Goal: Check status: Check status

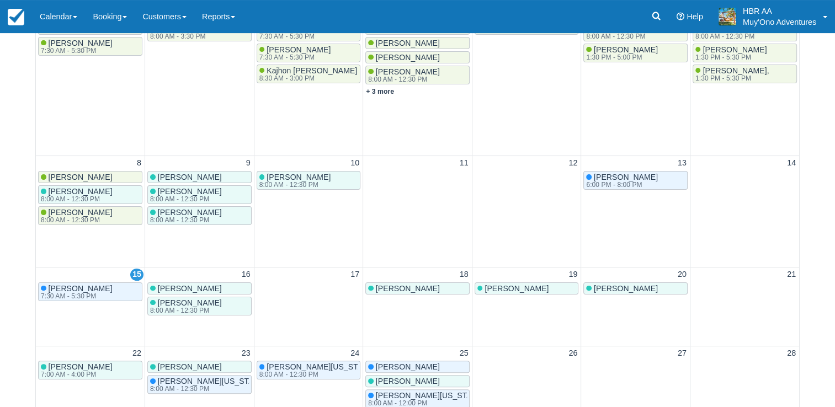
scroll to position [203, 0]
click at [85, 8] on link "Calendar" at bounding box center [58, 16] width 53 height 33
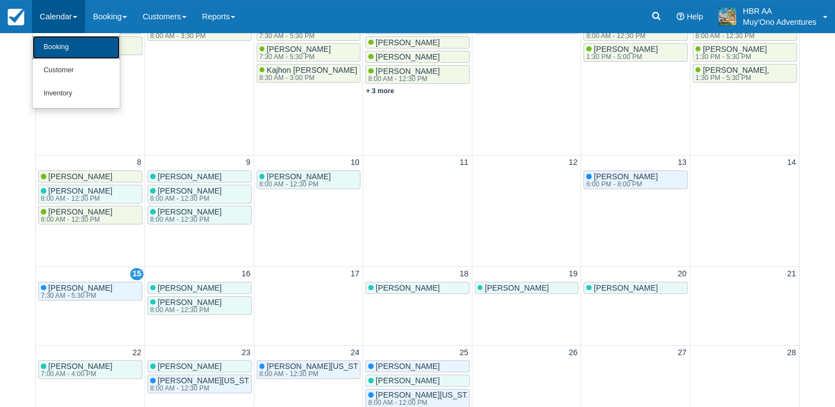
click at [62, 48] on link "Booking" at bounding box center [76, 47] width 87 height 23
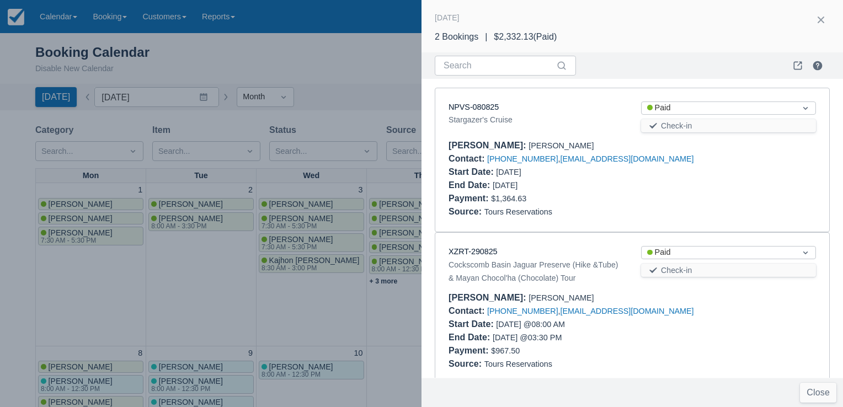
click at [170, 330] on div at bounding box center [421, 203] width 843 height 407
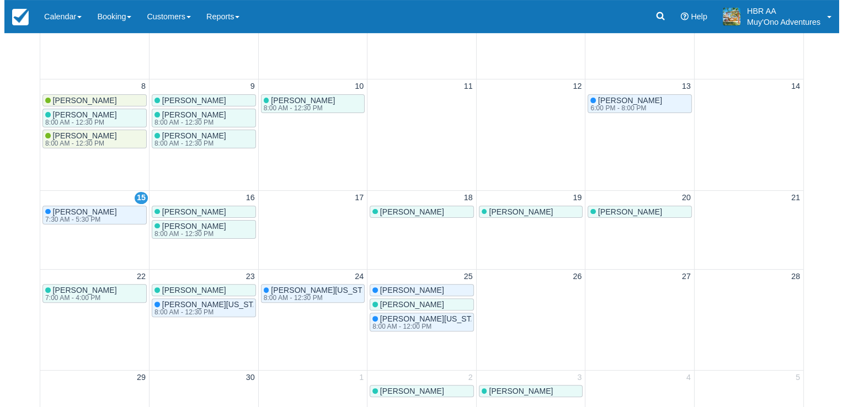
scroll to position [281, 0]
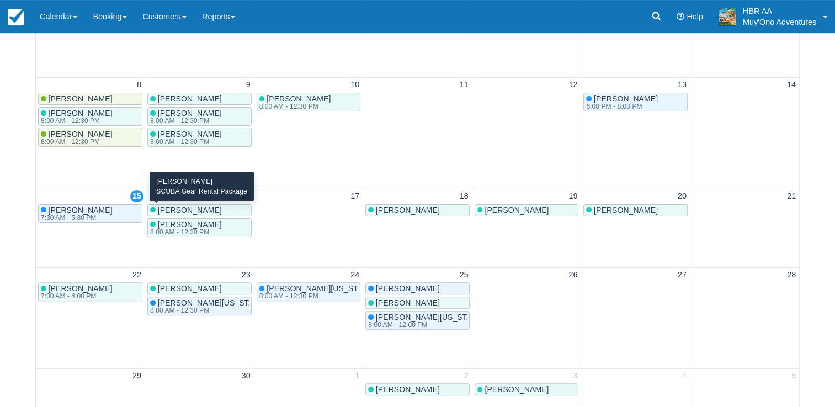
click at [194, 209] on span "[PERSON_NAME]" at bounding box center [190, 210] width 64 height 9
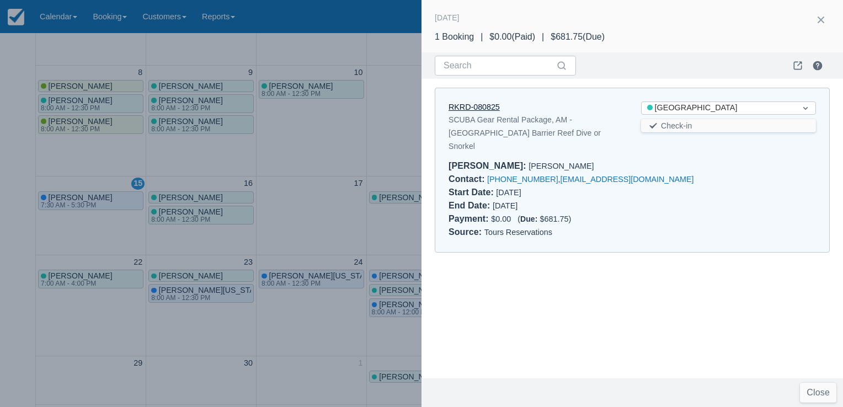
click at [483, 108] on link "RKRD-080825" at bounding box center [474, 107] width 51 height 9
click at [503, 278] on div "RKRD-080825 SCUBA Gear Rental Package, AM - [GEOGRAPHIC_DATA] Dive or Snorkel S…" at bounding box center [633, 228] width 422 height 299
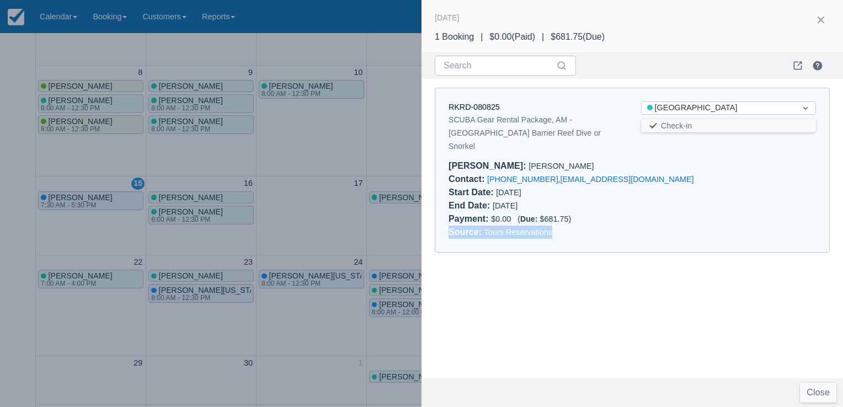
drag, startPoint x: 503, startPoint y: 278, endPoint x: 446, endPoint y: 318, distance: 69.3
click at [446, 318] on div "RKRD-080825 SCUBA Gear Rental Package, AM - [GEOGRAPHIC_DATA] Dive or Snorkel S…" at bounding box center [633, 228] width 422 height 299
click at [161, 329] on div at bounding box center [421, 203] width 843 height 407
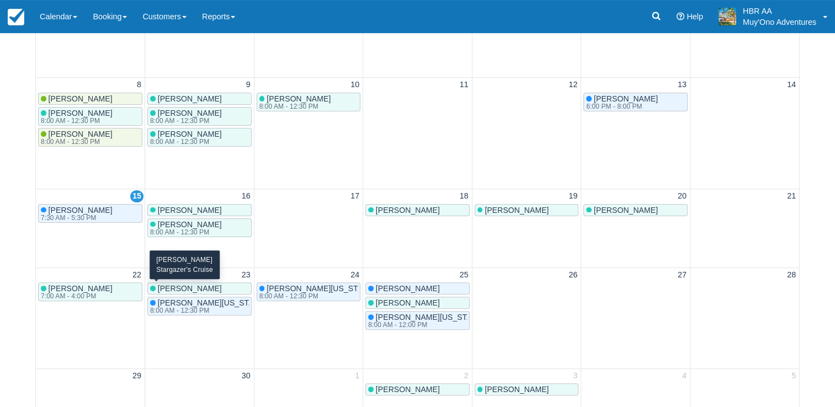
click at [188, 286] on span "[PERSON_NAME]" at bounding box center [190, 288] width 64 height 9
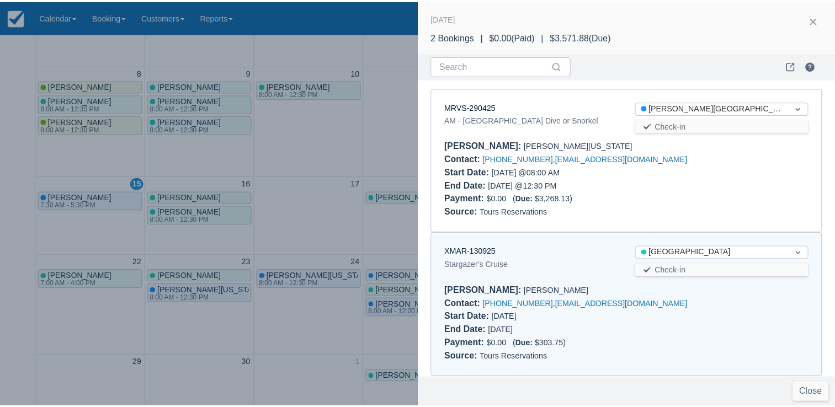
scroll to position [8, 0]
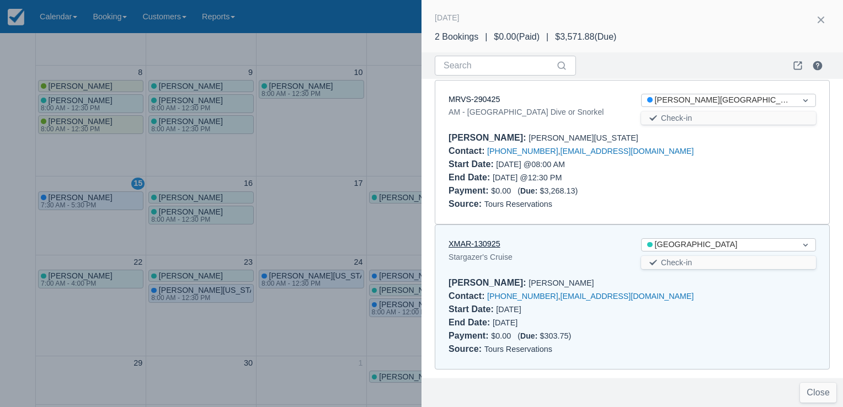
click at [472, 244] on link "XMAR-130925" at bounding box center [475, 243] width 52 height 9
click at [319, 188] on div at bounding box center [421, 203] width 843 height 407
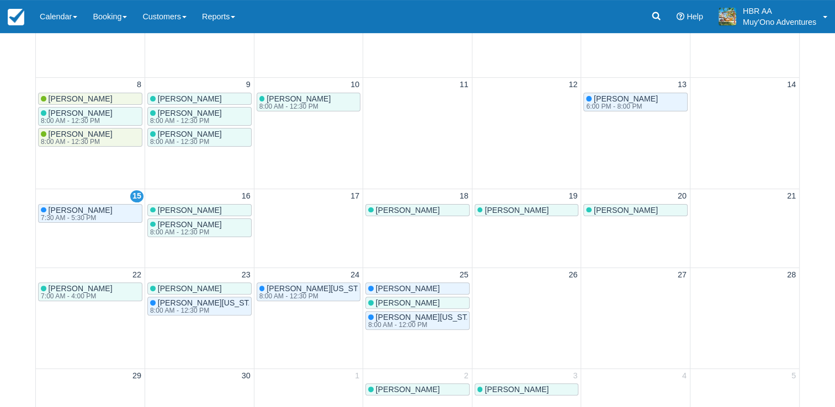
scroll to position [0, 0]
click at [319, 189] on td "17" at bounding box center [308, 228] width 109 height 79
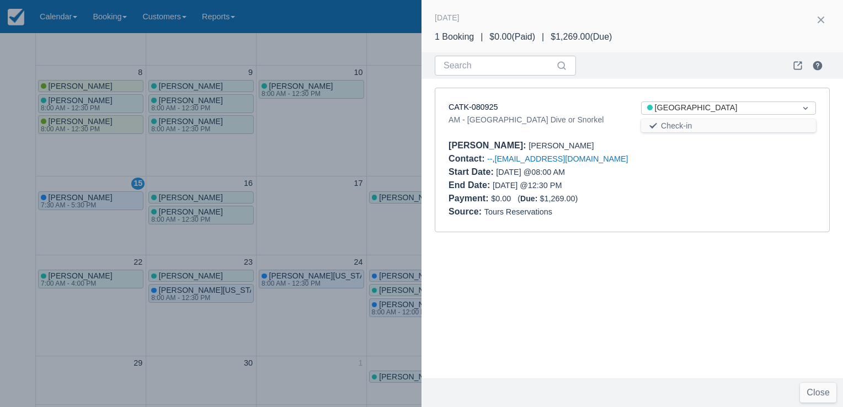
click at [320, 179] on div at bounding box center [421, 203] width 843 height 407
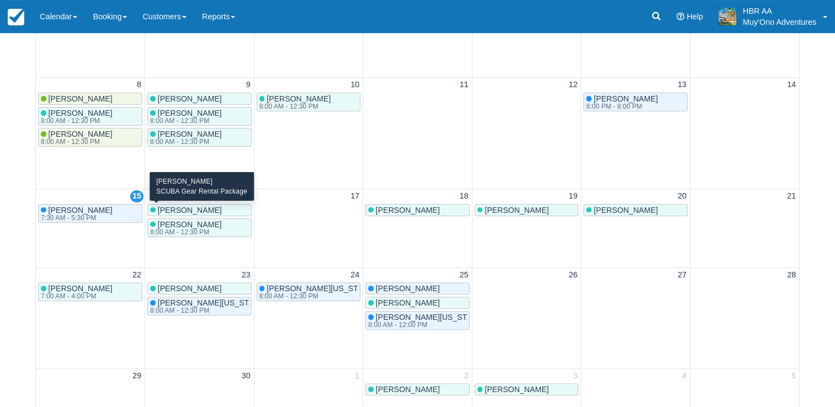
click at [192, 209] on span "[PERSON_NAME]" at bounding box center [190, 210] width 64 height 9
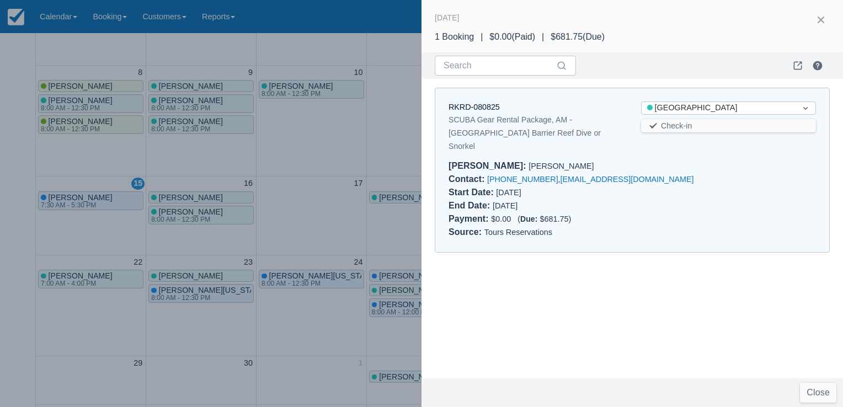
click at [207, 207] on div at bounding box center [421, 203] width 843 height 407
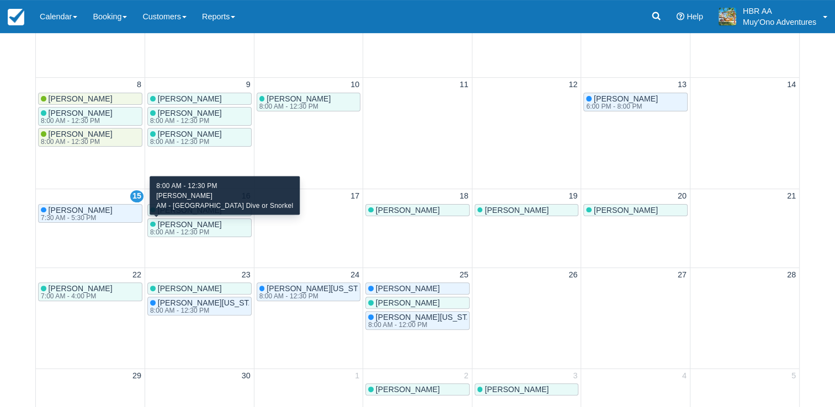
click at [227, 231] on div "[PERSON_NAME] 8:00 AM - 12:30 PM" at bounding box center [199, 227] width 99 height 15
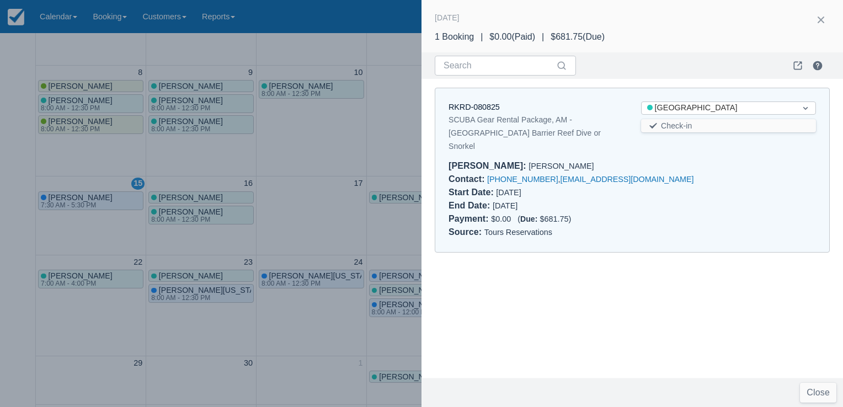
click at [346, 179] on div at bounding box center [421, 203] width 843 height 407
